Goal: Information Seeking & Learning: Compare options

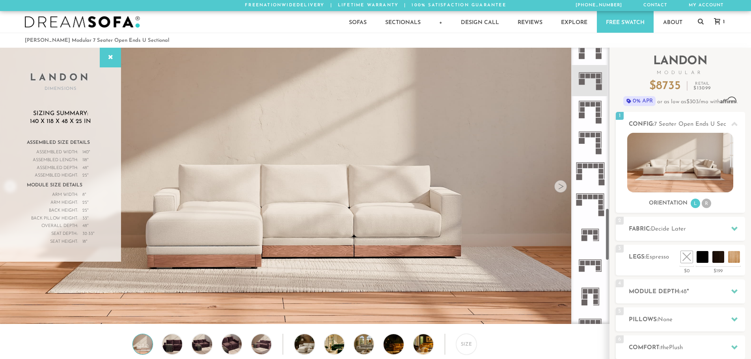
scroll to position [853, 0]
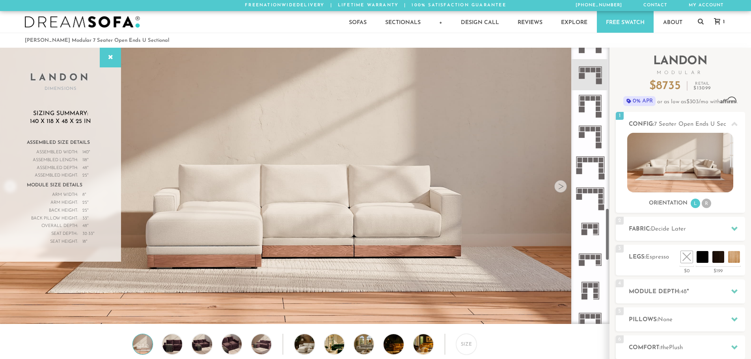
click at [583, 69] on rect at bounding box center [583, 70] width 5 height 5
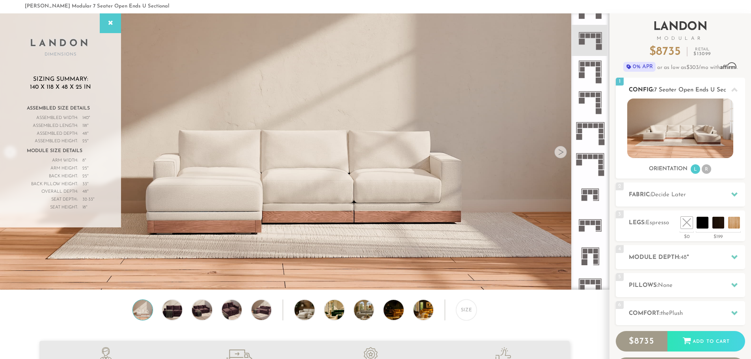
scroll to position [0, 0]
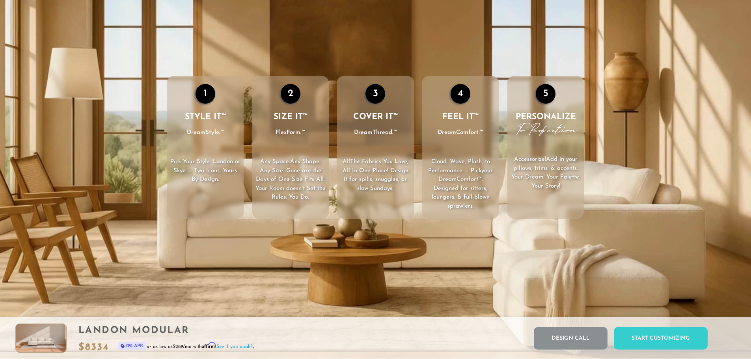
scroll to position [1277, 0]
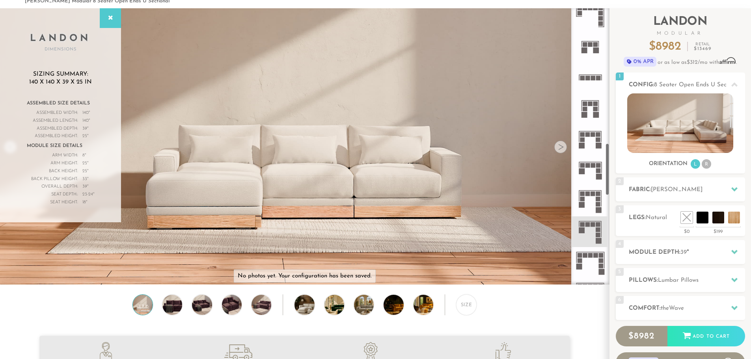
scroll to position [716, 0]
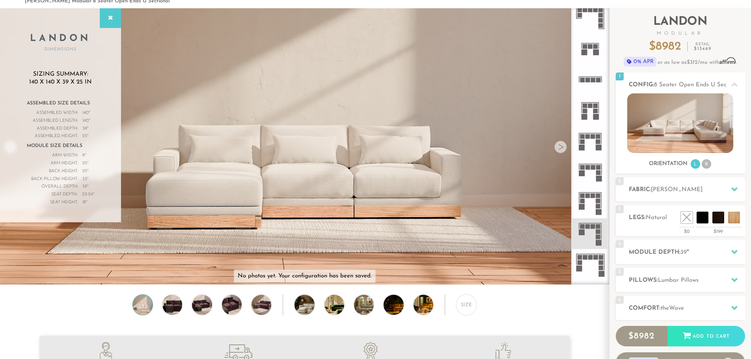
click at [592, 178] on icon at bounding box center [590, 172] width 31 height 31
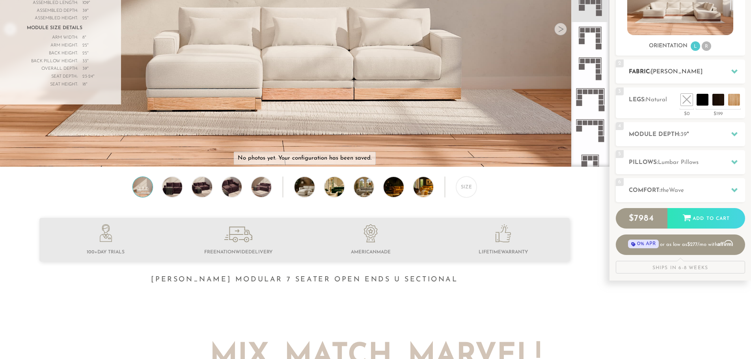
scroll to position [158, 0]
click at [714, 189] on h2 "Comfort: the Wave" at bounding box center [687, 190] width 116 height 9
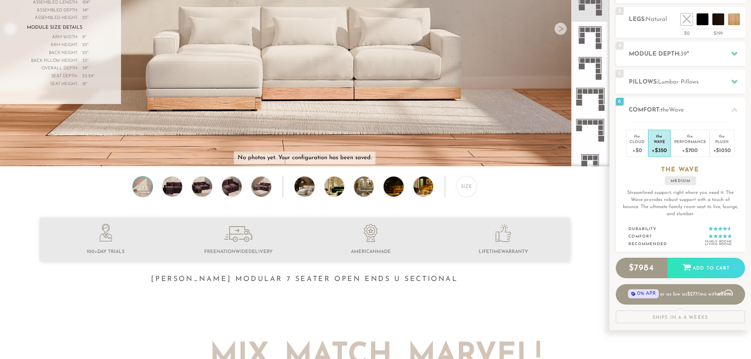
click at [549, 294] on div at bounding box center [304, 258] width 609 height 80
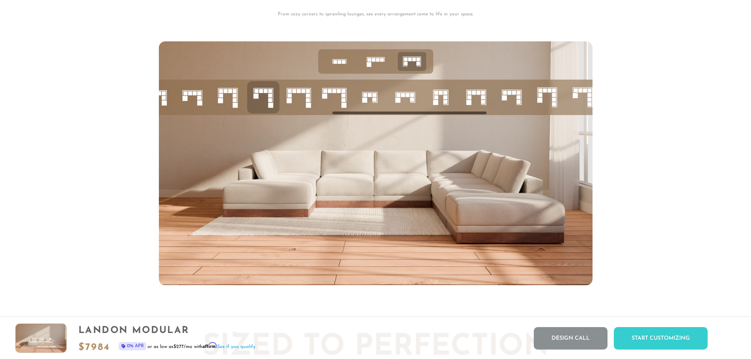
scroll to position [3421, 0]
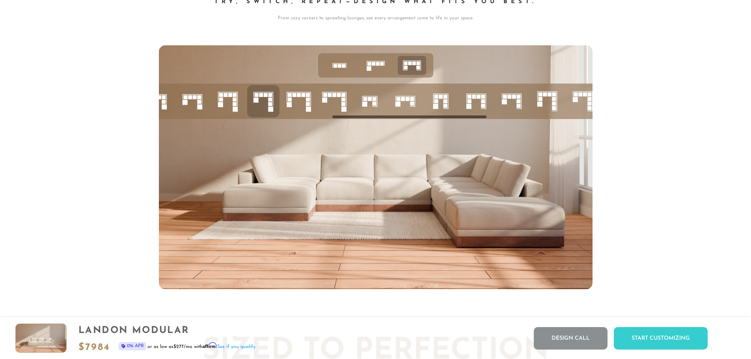
click at [189, 104] on icon at bounding box center [192, 101] width 27 height 27
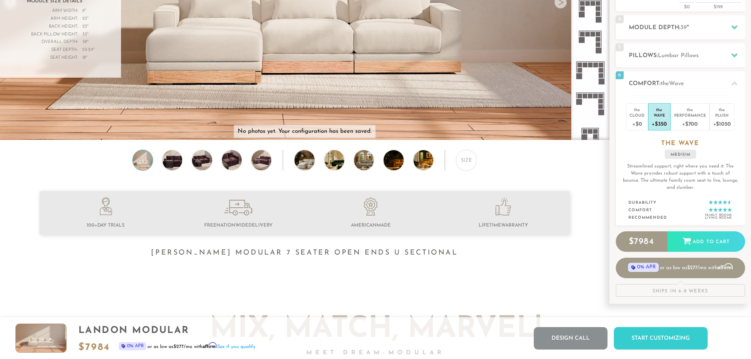
scroll to position [0, 0]
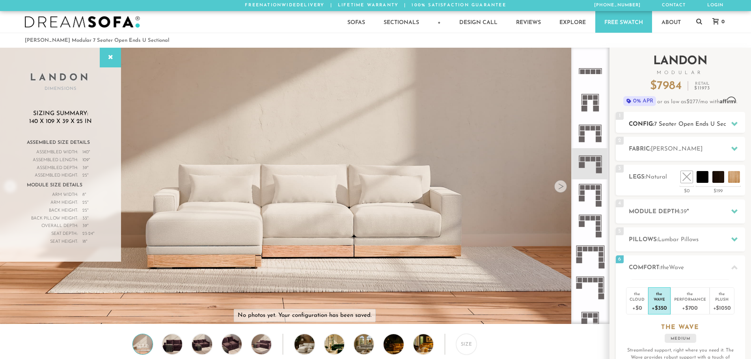
click at [679, 122] on span "7 Seater Open Ends U Sectional" at bounding box center [697, 124] width 87 height 6
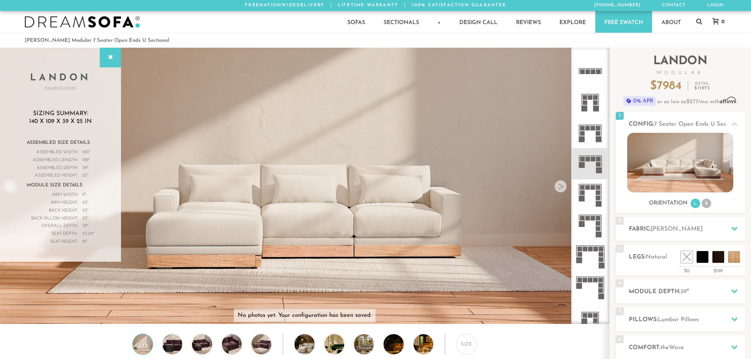
click at [589, 228] on icon at bounding box center [590, 225] width 31 height 31
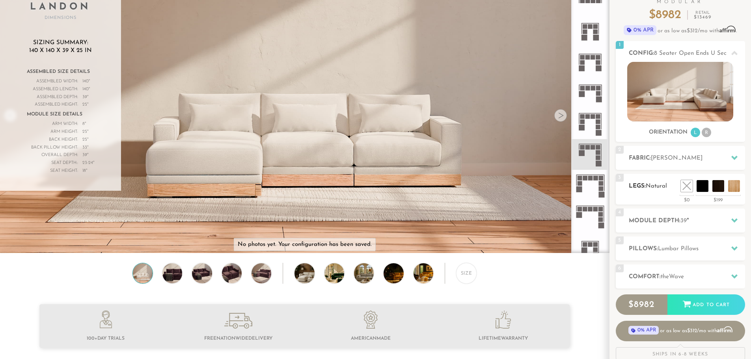
scroll to position [79, 0]
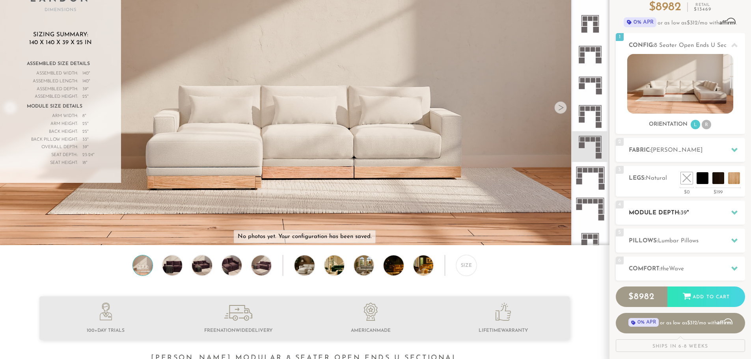
click at [673, 211] on h2 "Module Depth: 39 "" at bounding box center [687, 213] width 116 height 9
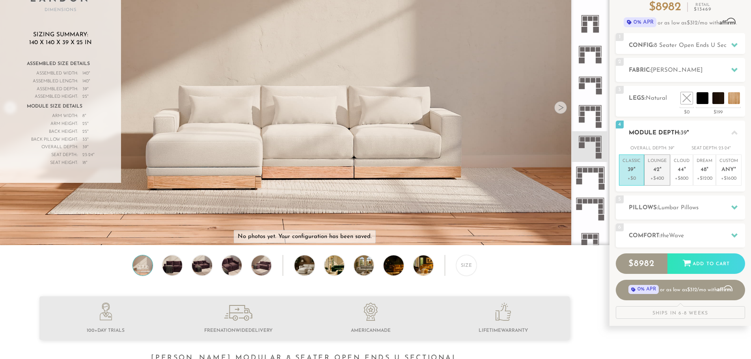
click at [663, 178] on p "+$400" at bounding box center [657, 178] width 19 height 7
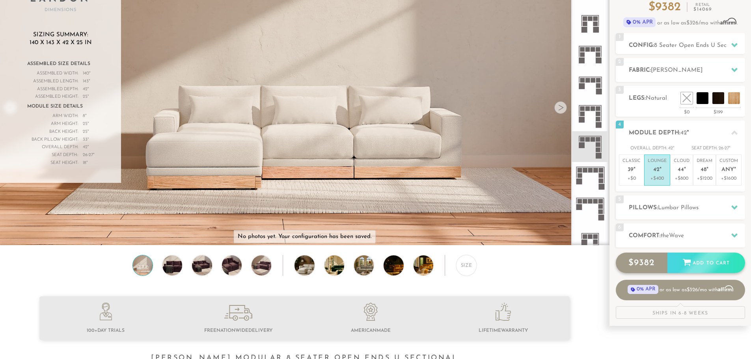
scroll to position [0, 0]
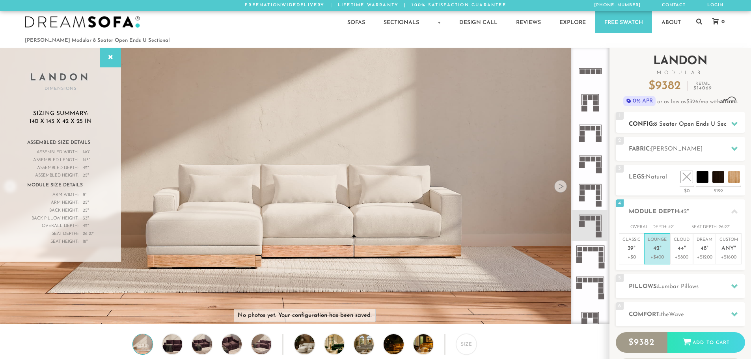
click at [677, 125] on span "8 Seater Open Ends U Sectional" at bounding box center [698, 124] width 88 height 6
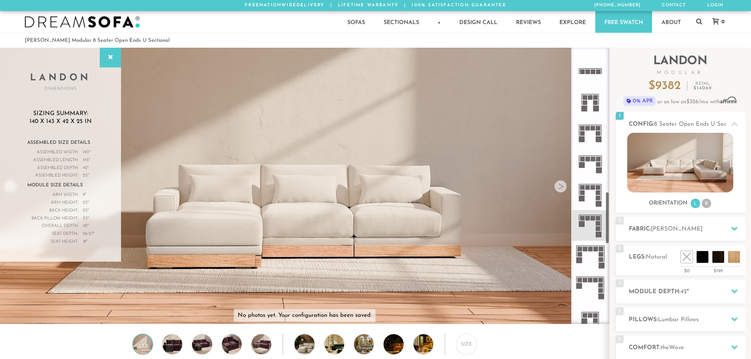
click at [589, 166] on icon at bounding box center [590, 163] width 31 height 31
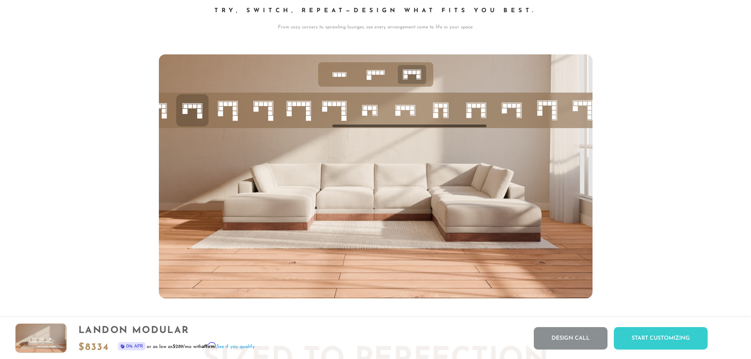
scroll to position [3405, 0]
